Goal: Information Seeking & Learning: Learn about a topic

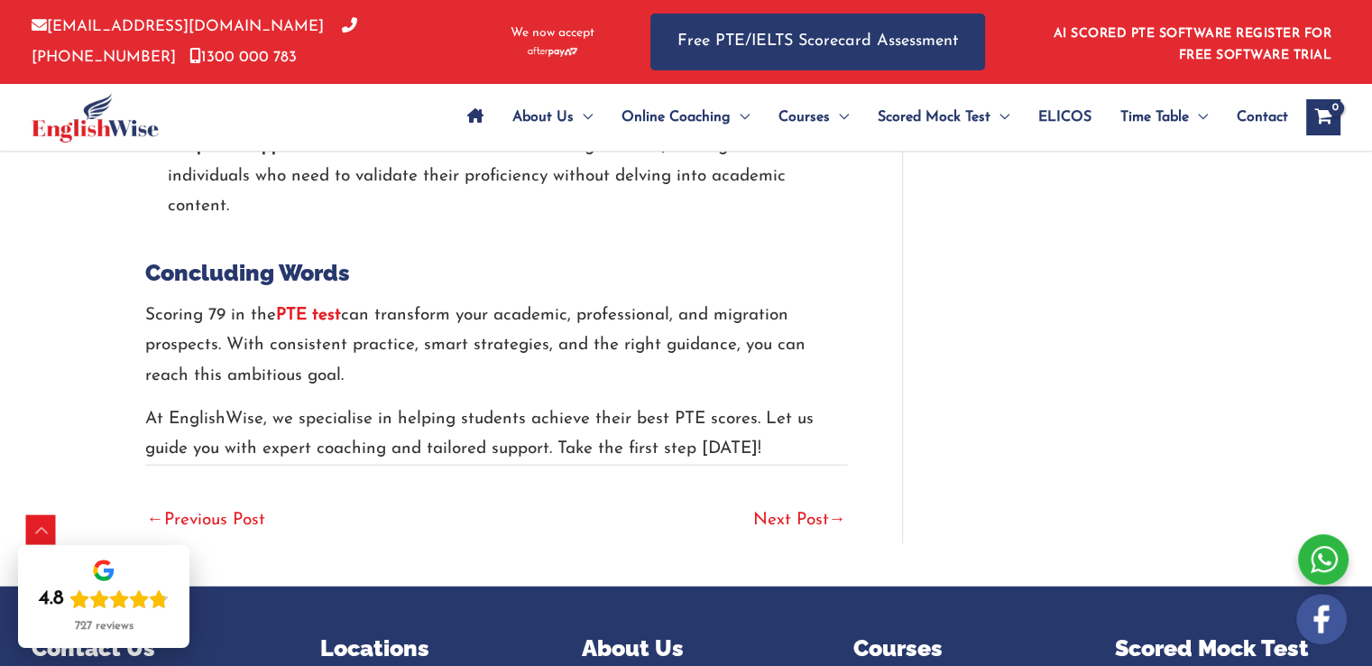
scroll to position [4566, 0]
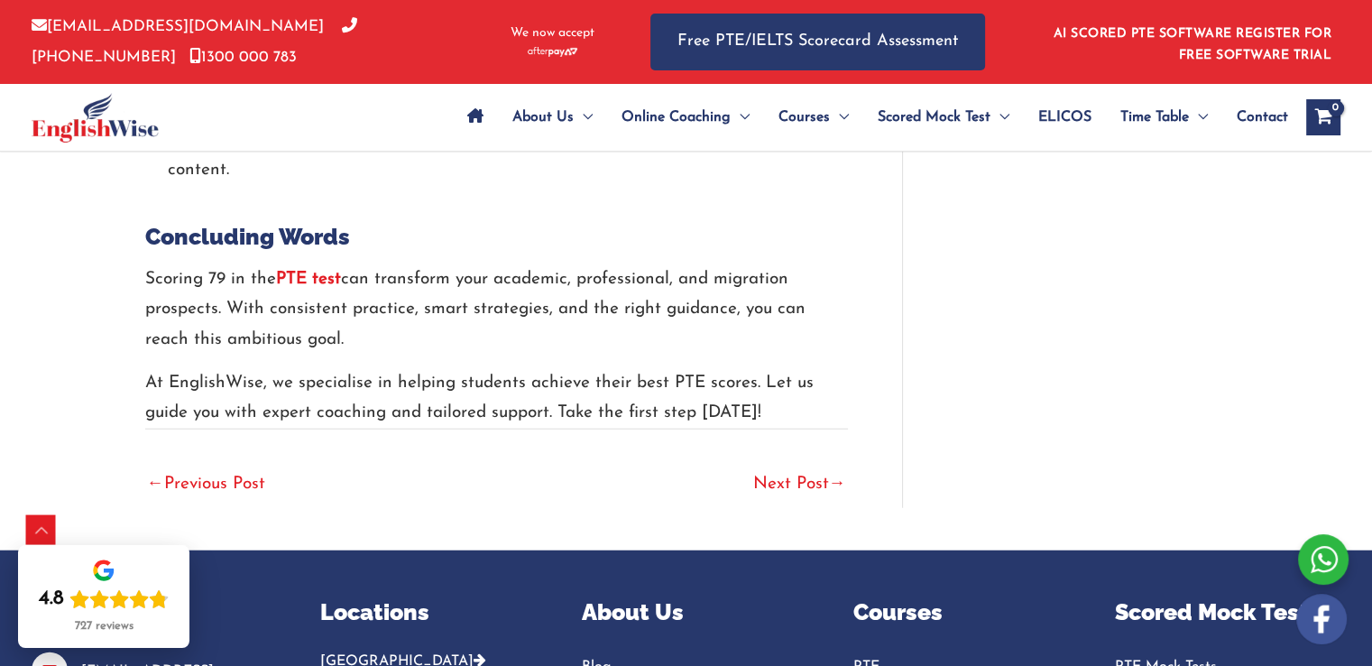
click at [799, 465] on link "Next Post →" at bounding box center [799, 485] width 93 height 40
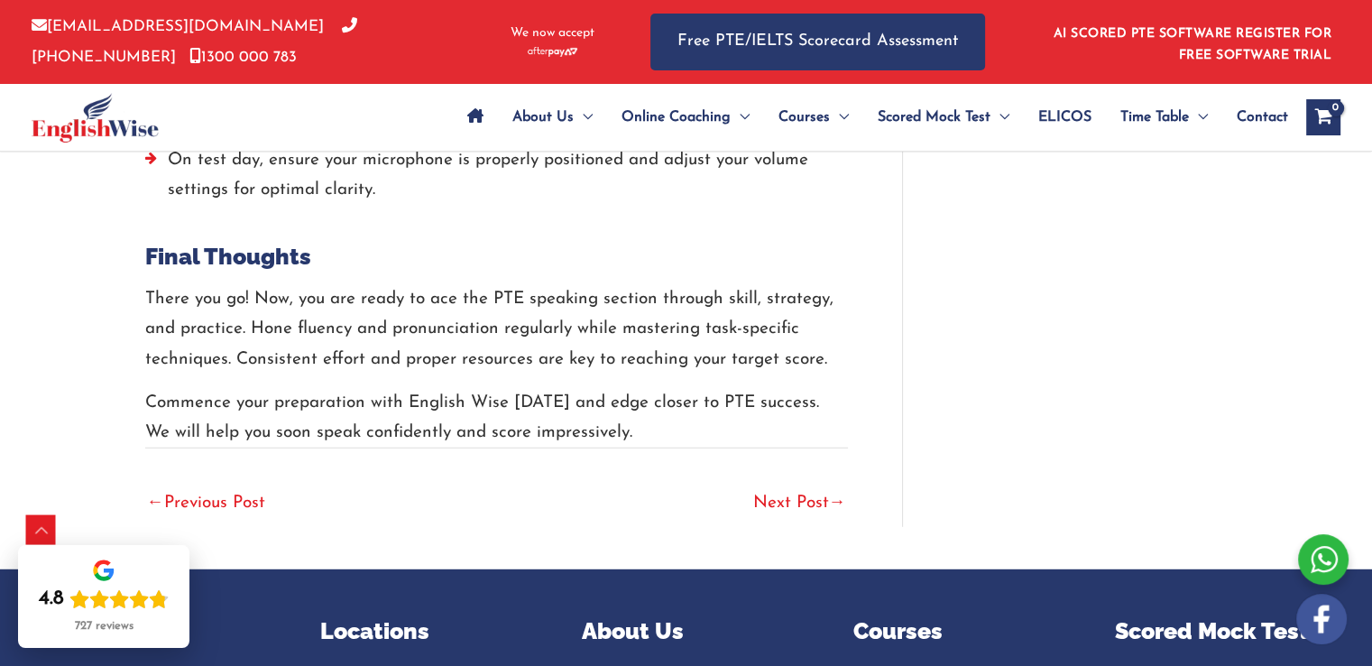
scroll to position [4928, 0]
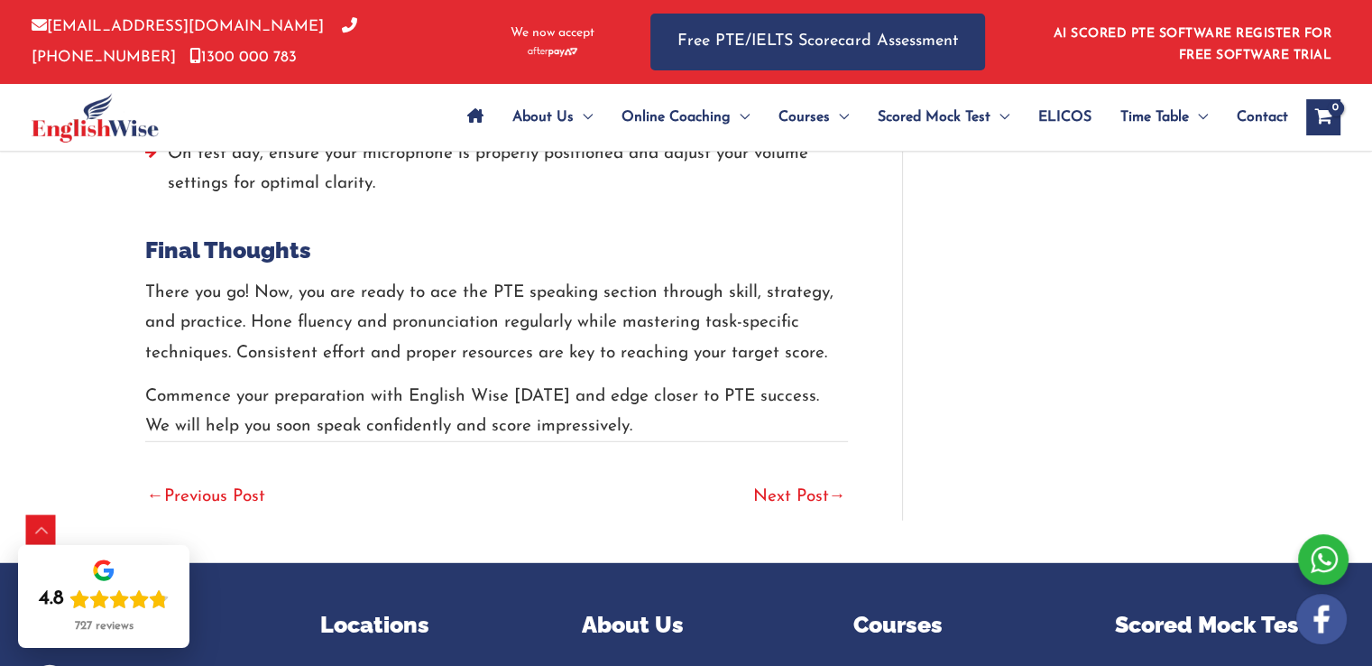
click at [771, 495] on link "Next Post →" at bounding box center [799, 498] width 93 height 40
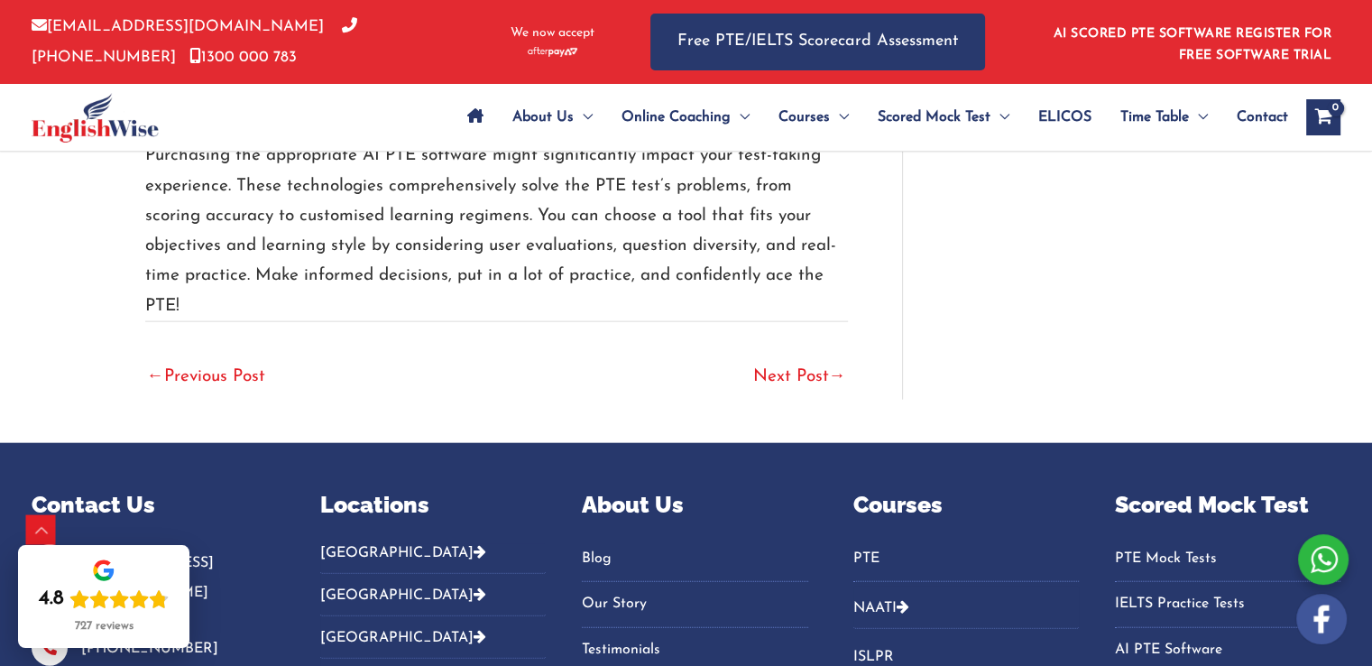
scroll to position [4193, 0]
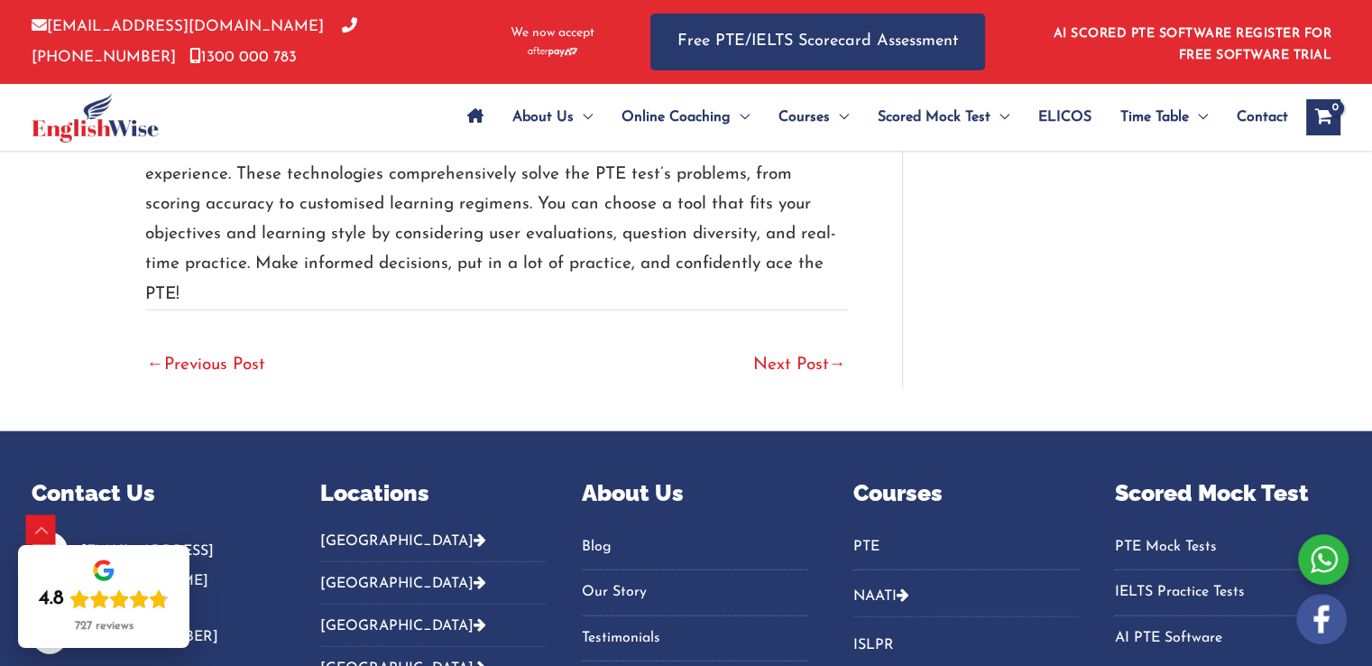
click at [782, 346] on link "Next Post →" at bounding box center [799, 366] width 93 height 40
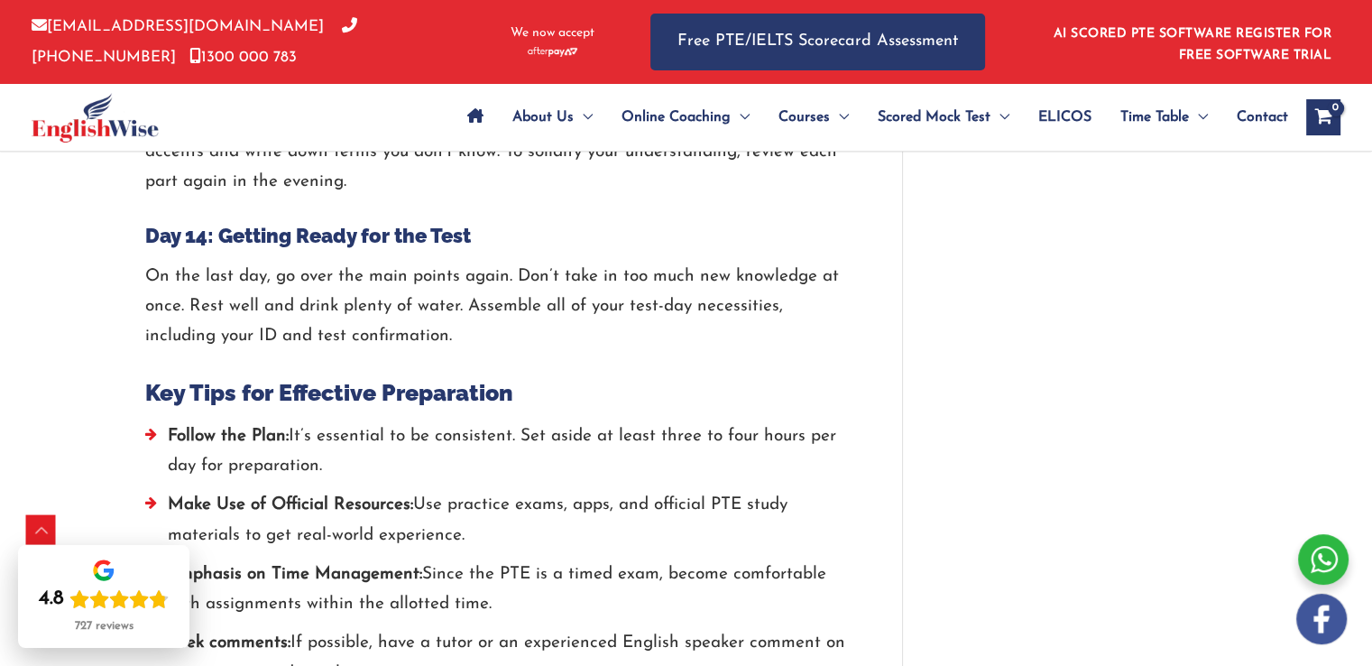
scroll to position [3824, 0]
